Goal: Complete application form

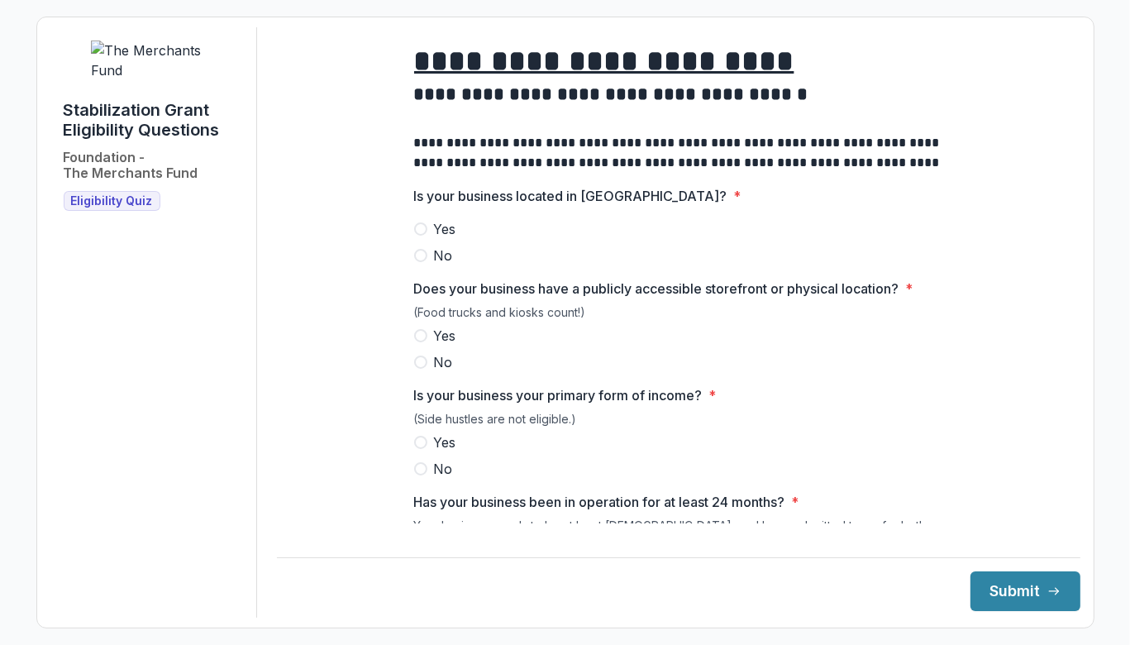
click at [427, 234] on label "Yes" at bounding box center [678, 229] width 529 height 20
click at [414, 342] on span at bounding box center [420, 335] width 13 height 13
click at [424, 449] on span at bounding box center [420, 442] width 13 height 13
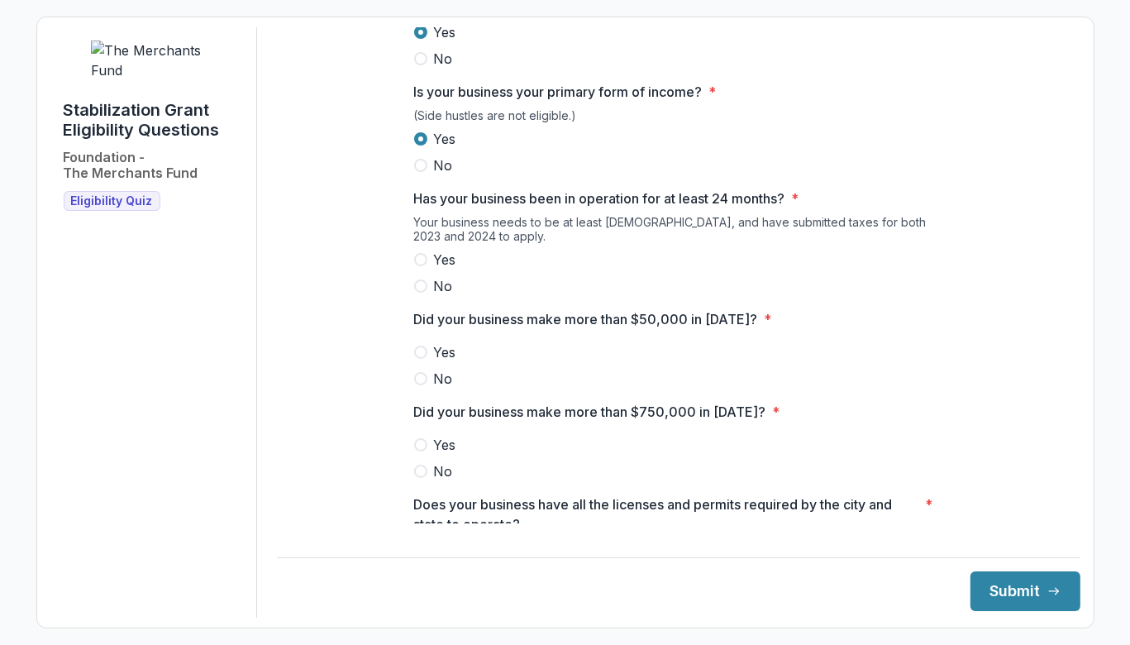
scroll to position [310, 0]
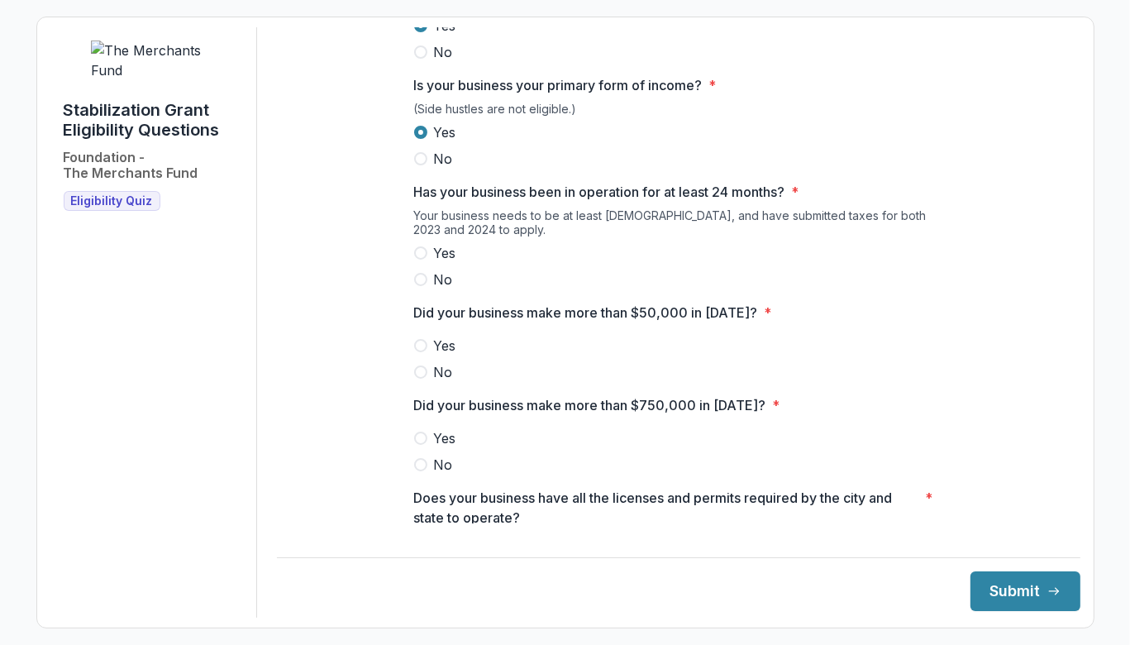
click at [414, 260] on span at bounding box center [420, 252] width 13 height 13
click at [423, 352] on span at bounding box center [420, 345] width 13 height 13
click at [417, 471] on span at bounding box center [420, 464] width 13 height 13
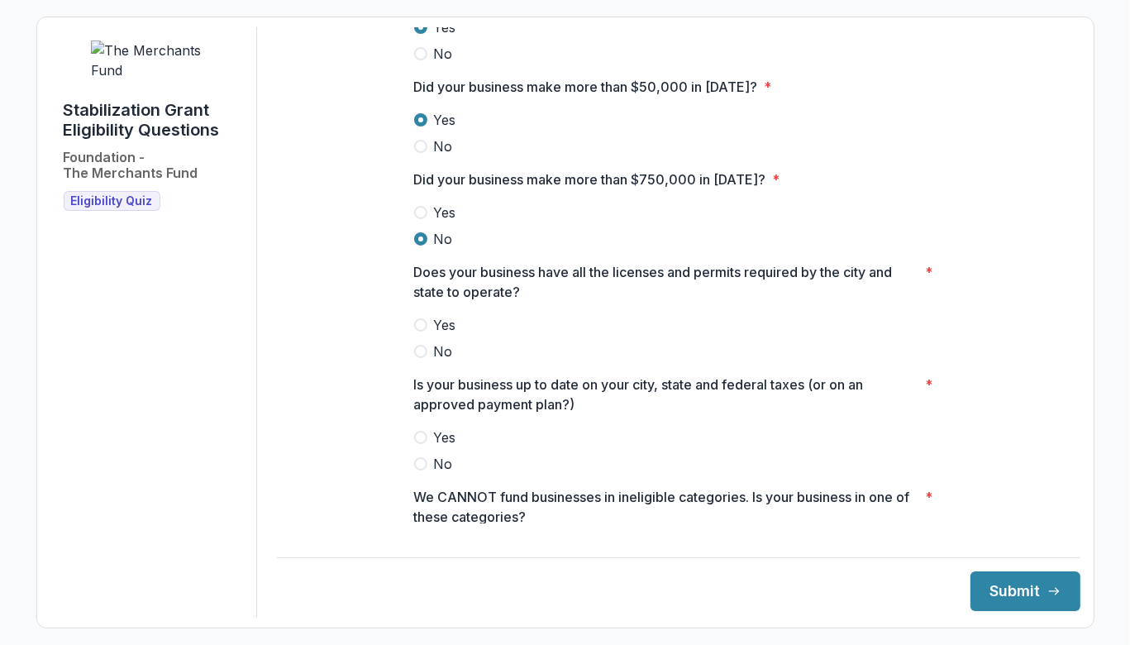
scroll to position [536, 0]
click at [417, 331] on span at bounding box center [420, 323] width 13 height 13
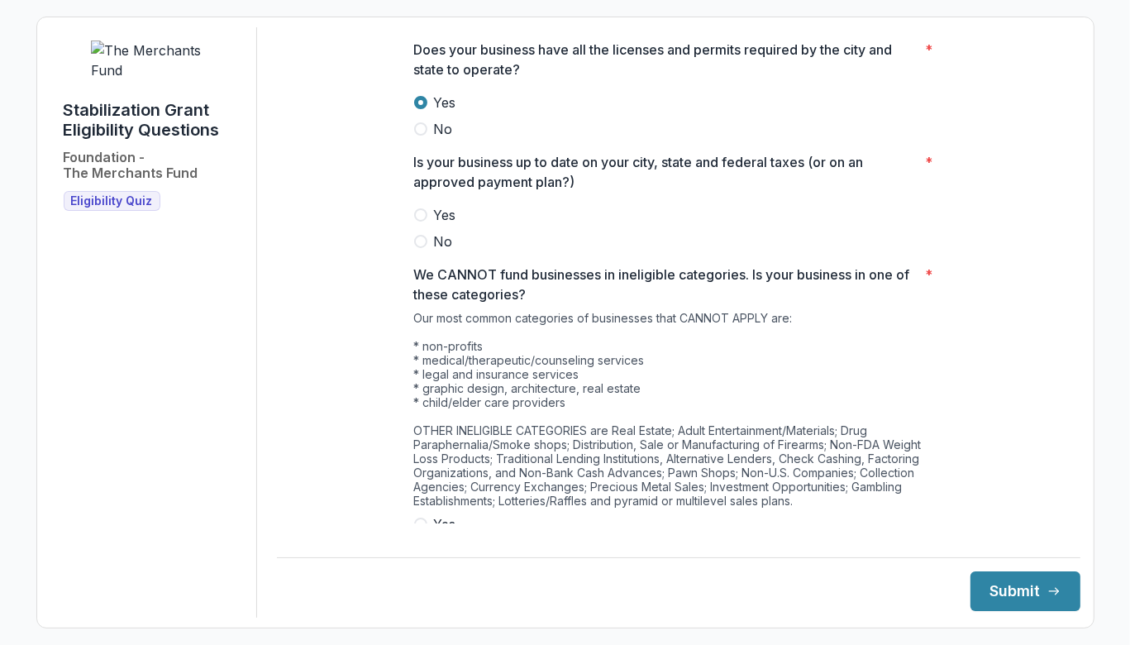
scroll to position [760, 0]
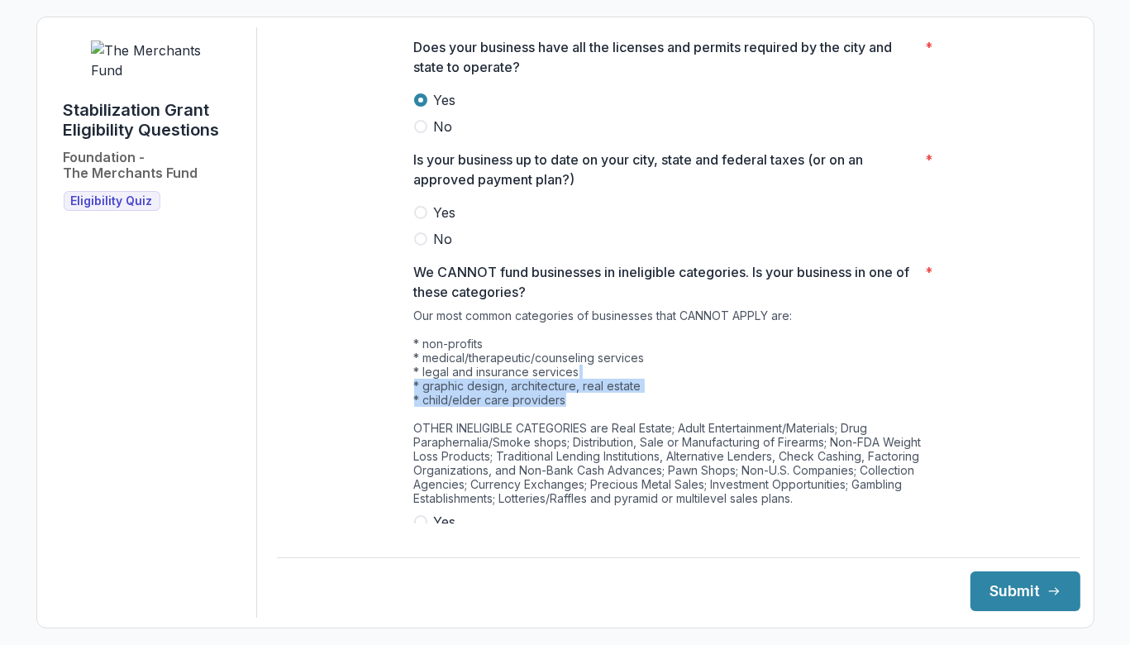
drag, startPoint x: 1070, startPoint y: 383, endPoint x: 1068, endPoint y: 407, distance: 24.1
click at [1068, 407] on div "**********" at bounding box center [678, 322] width 803 height 590
